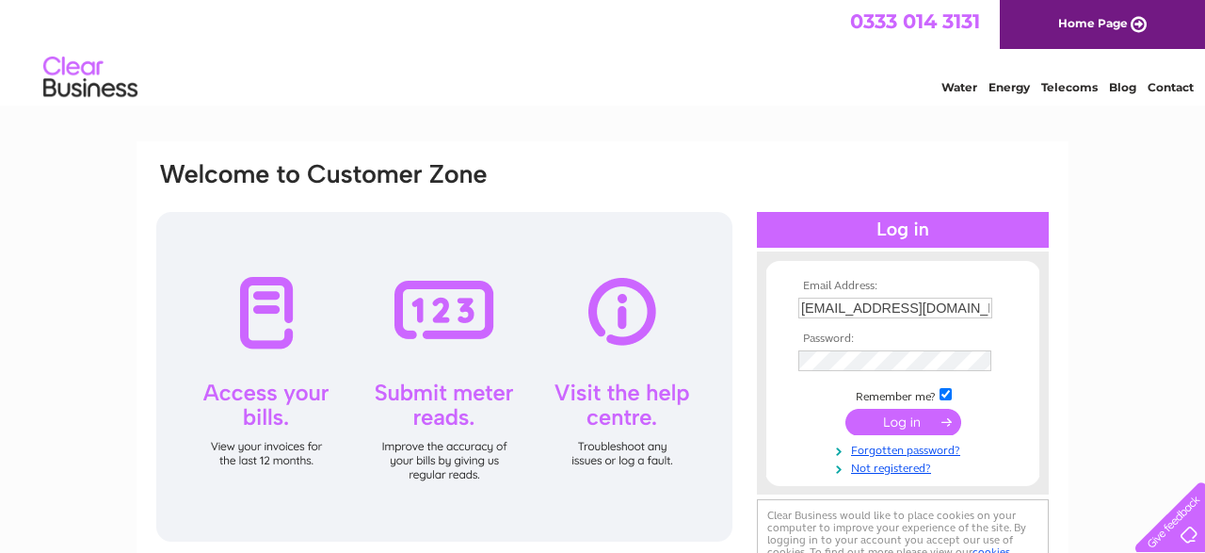
drag, startPoint x: 892, startPoint y: 422, endPoint x: 999, endPoint y: 436, distance: 108.3
click at [892, 421] on input "submit" at bounding box center [904, 422] width 116 height 26
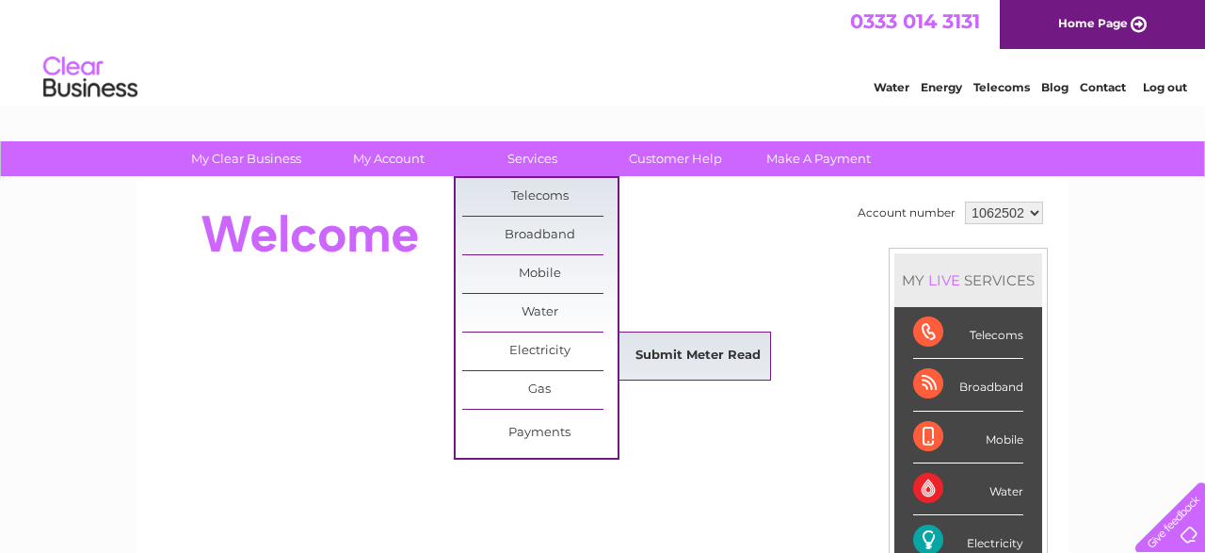
click at [711, 353] on link "Submit Meter Read" at bounding box center [698, 356] width 155 height 38
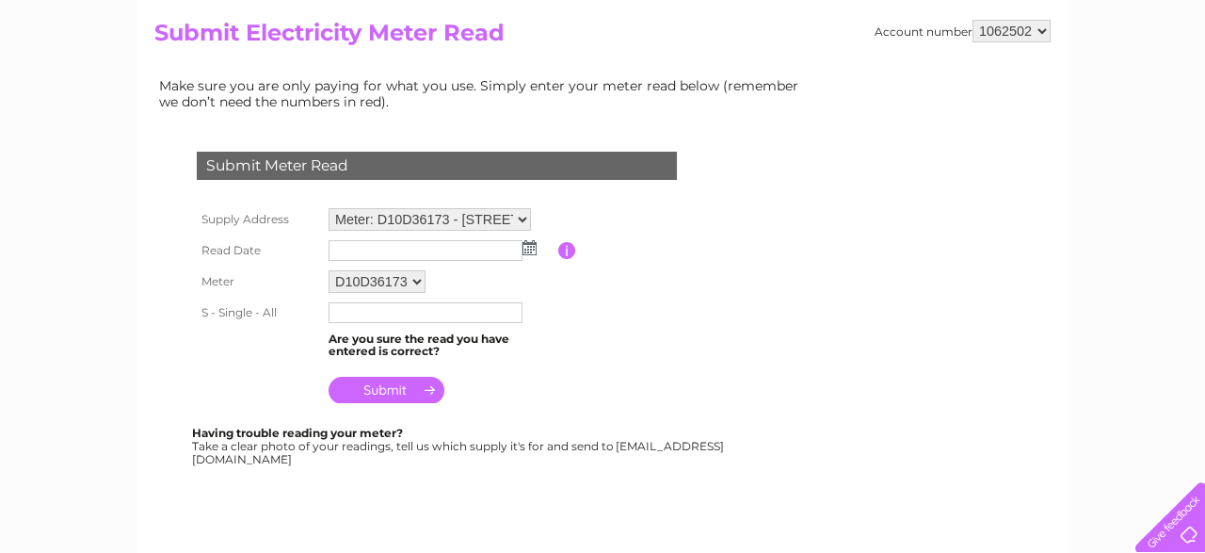
click at [526, 248] on img at bounding box center [530, 247] width 14 height 15
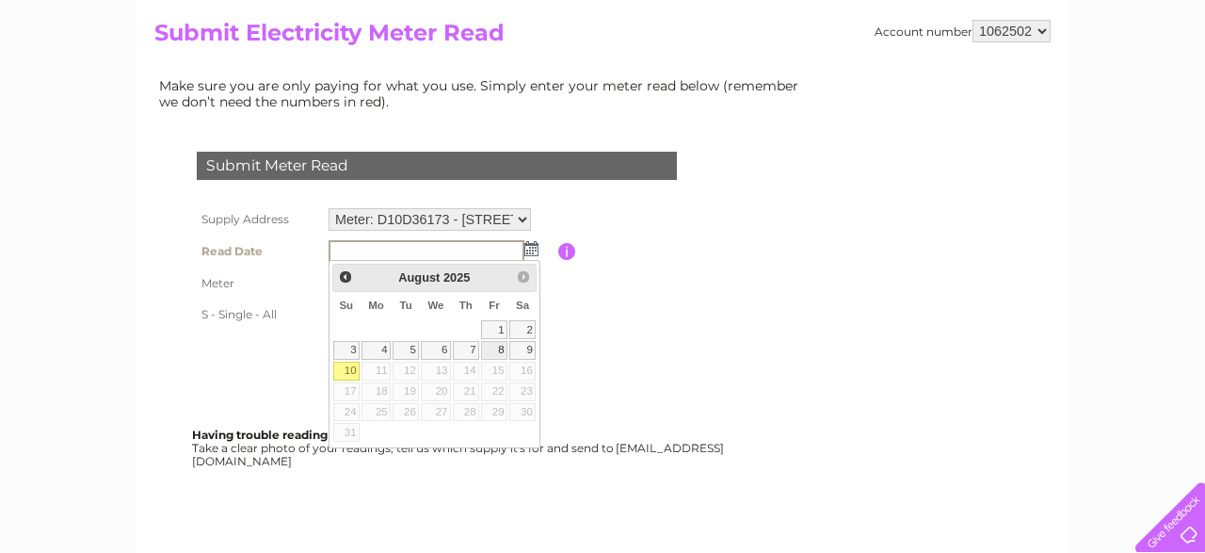
click at [499, 351] on link "8" at bounding box center [494, 350] width 26 height 19
type input "2025/08/08"
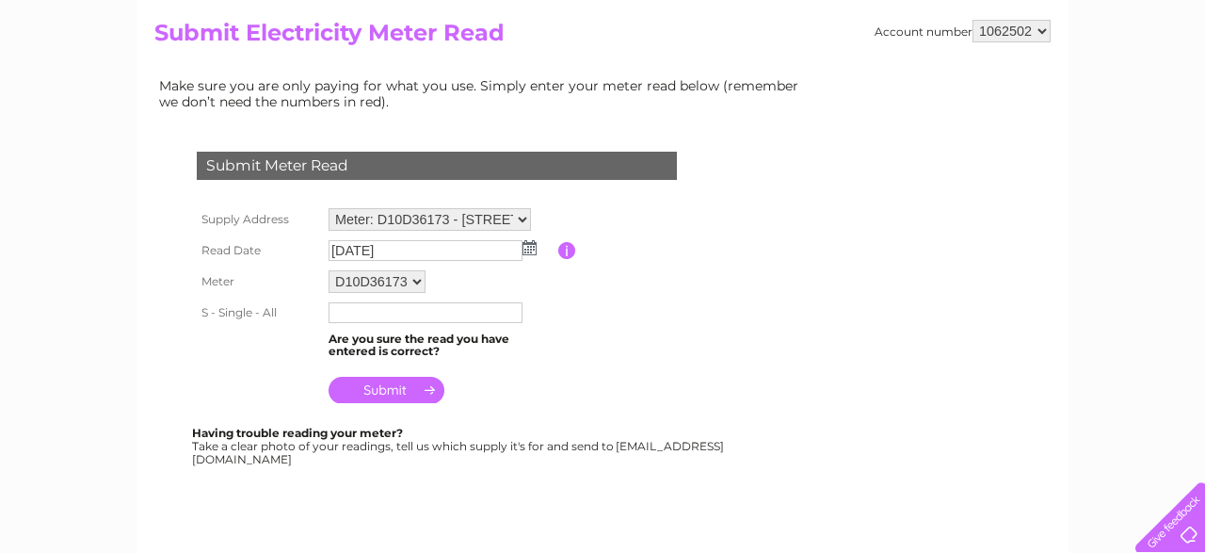
click at [368, 315] on input "text" at bounding box center [426, 312] width 194 height 21
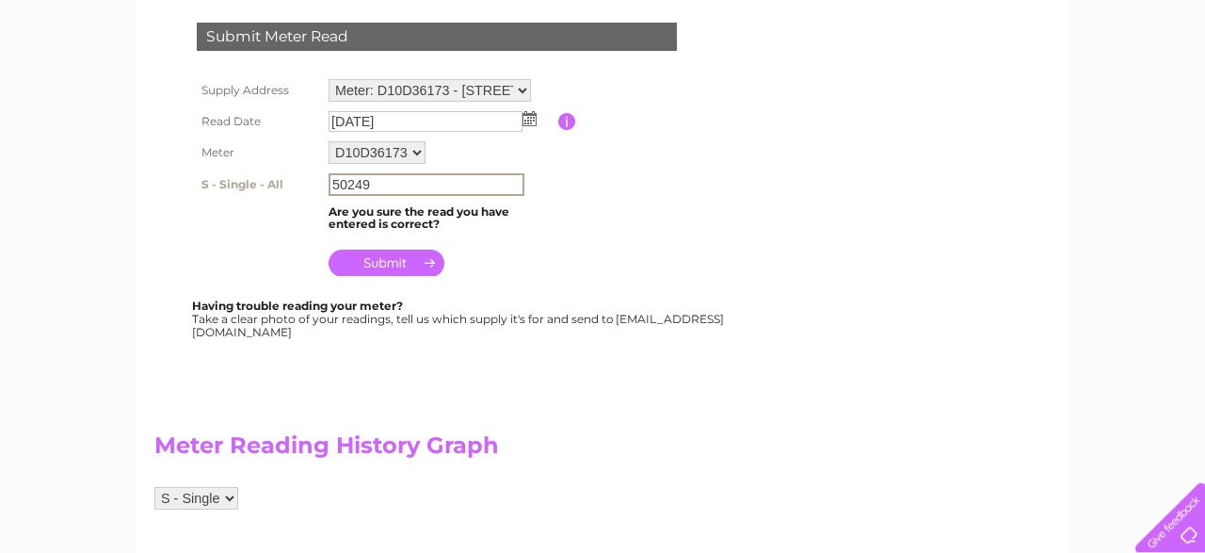
scroll to position [294, 0]
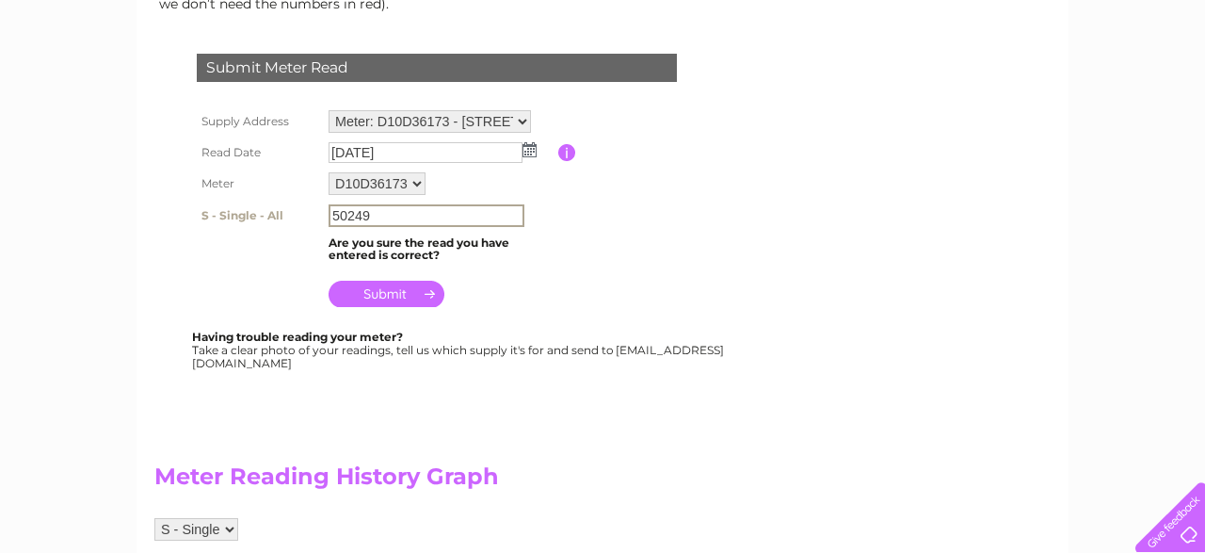
type input "50249"
click at [390, 291] on input "submit" at bounding box center [387, 294] width 116 height 26
